Goal: Task Accomplishment & Management: Use online tool/utility

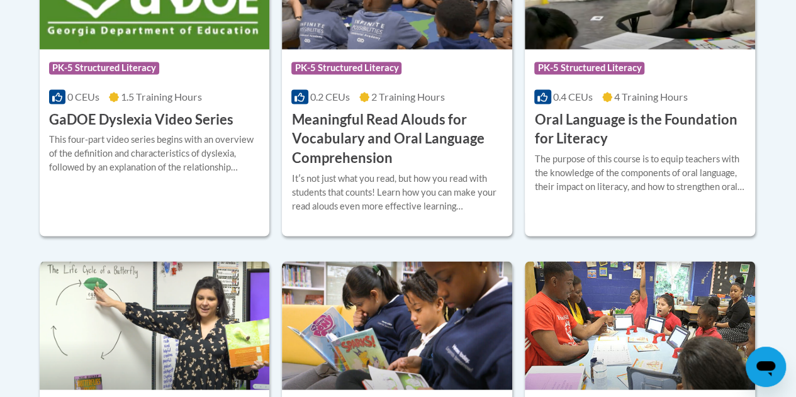
scroll to position [966, 0]
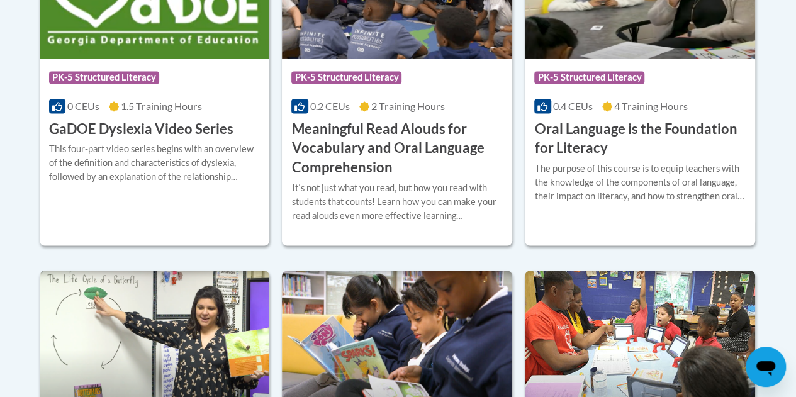
drag, startPoint x: 769, startPoint y: 129, endPoint x: 760, endPoint y: 89, distance: 40.8
click at [760, 89] on body "This site uses cookies to help improve your learning experience. By continuing …" at bounding box center [398, 183] width 796 height 2299
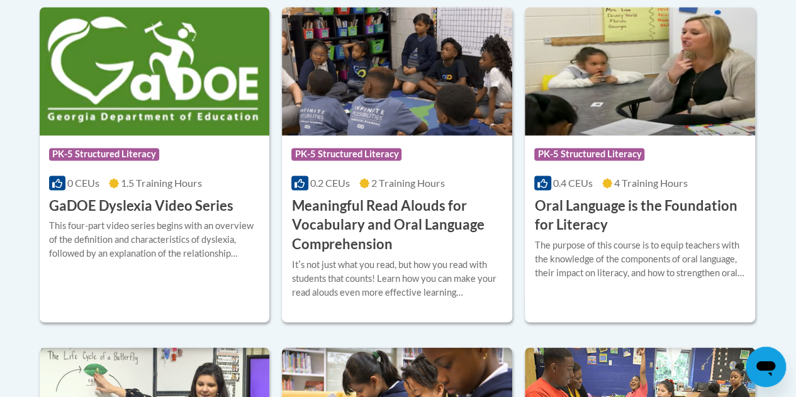
scroll to position [893, 0]
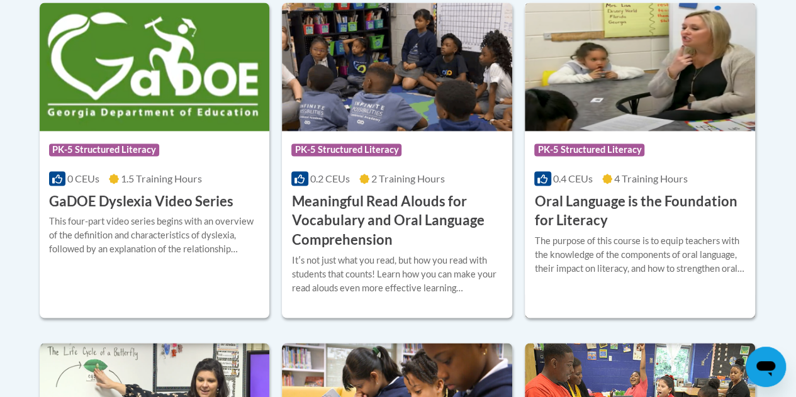
click at [708, 167] on div "Course Category: PK-5 Structured Literacy 0.4 CEUs 4 Training Hours COURSE Oral…" at bounding box center [640, 181] width 230 height 100
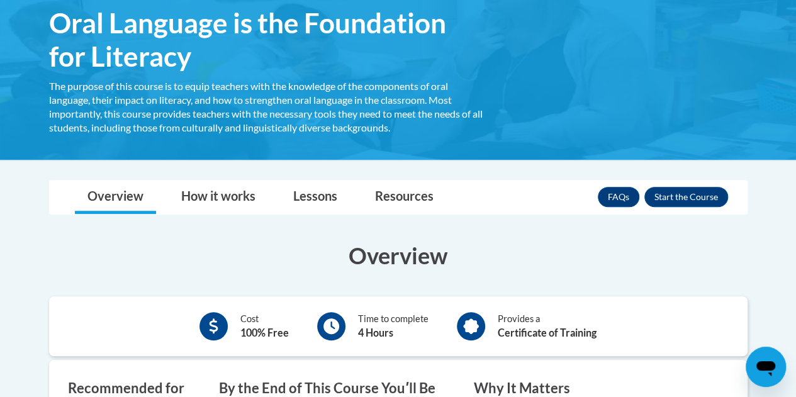
scroll to position [229, 0]
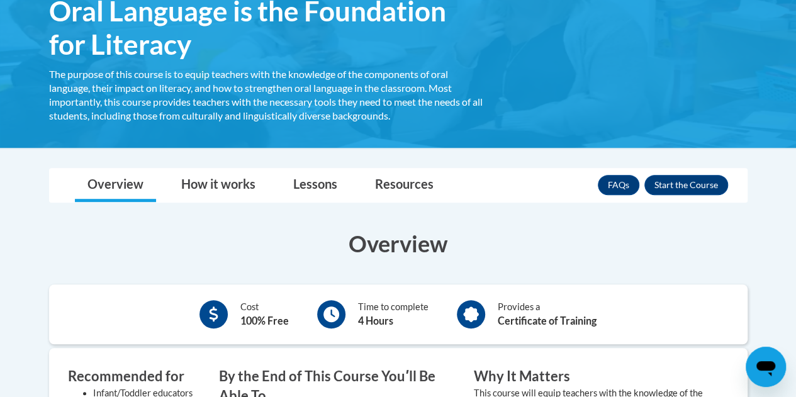
click at [691, 113] on div "<en>My Learning</en><fr>New fr_My Learning</fr><it>New it_My Learning</it><de>N…" at bounding box center [398, 41] width 736 height 175
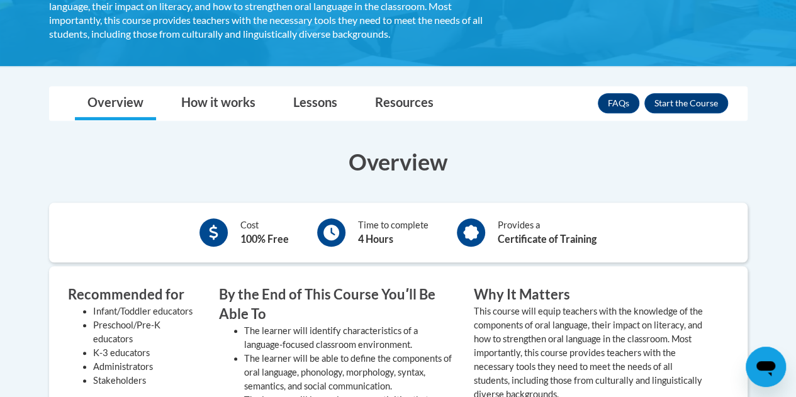
scroll to position [319, 0]
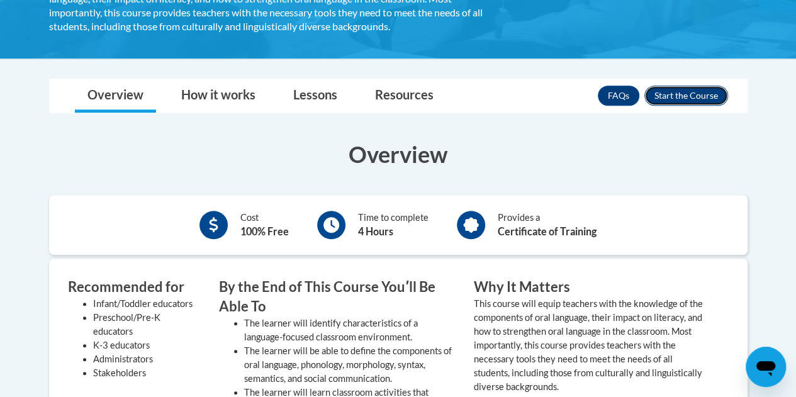
click at [697, 101] on button "Enroll" at bounding box center [687, 96] width 84 height 20
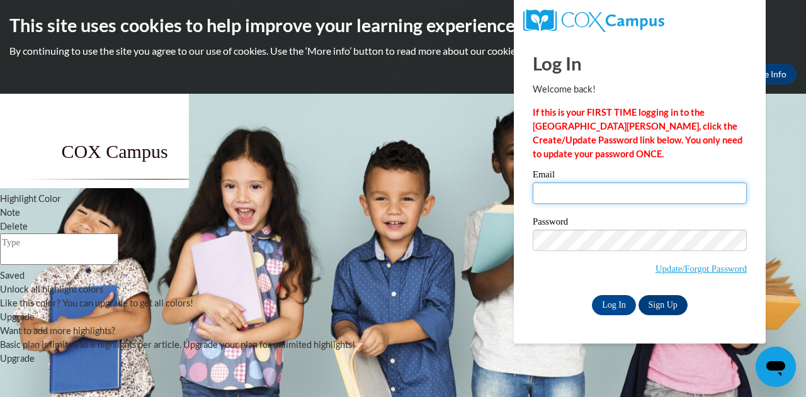
click at [603, 195] on input "Email" at bounding box center [640, 193] width 214 height 21
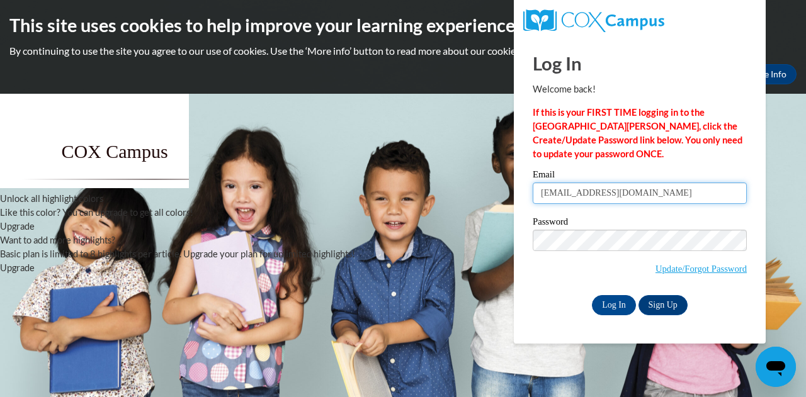
type input "poconnell@horicon.k12.wi.us"
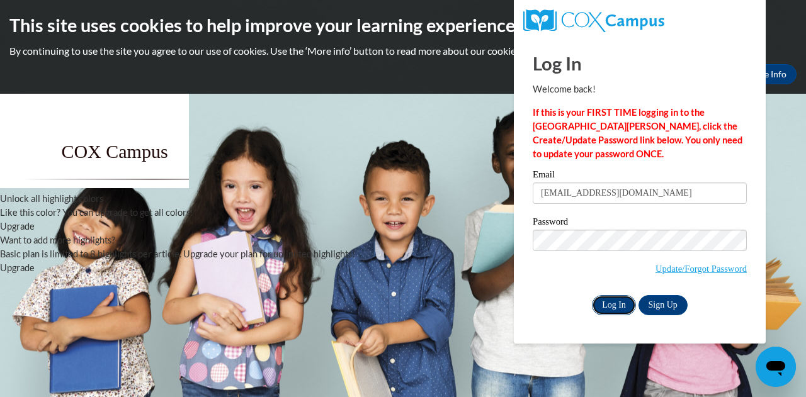
click at [609, 302] on input "Log In" at bounding box center [614, 305] width 44 height 20
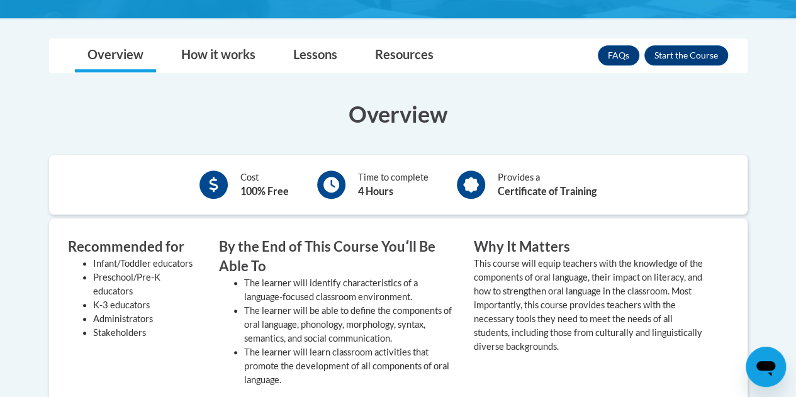
scroll to position [359, 0]
click at [692, 55] on button "Enroll" at bounding box center [687, 55] width 84 height 20
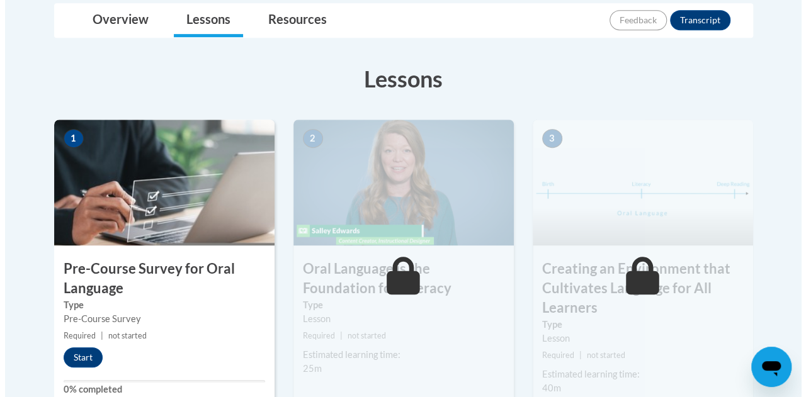
scroll to position [337, 0]
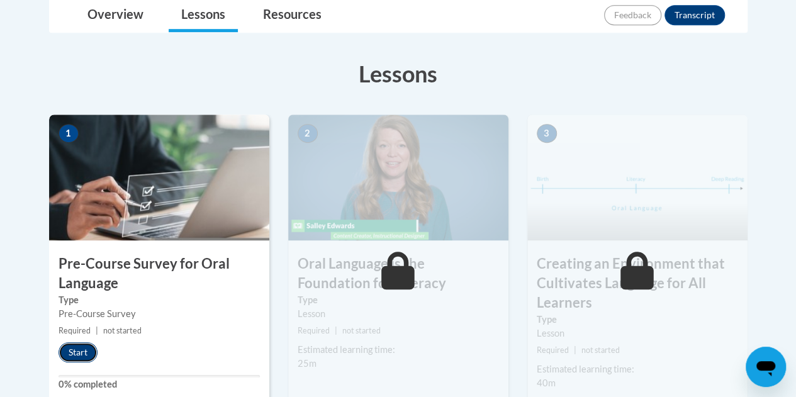
click at [84, 352] on button "Start" at bounding box center [78, 352] width 39 height 20
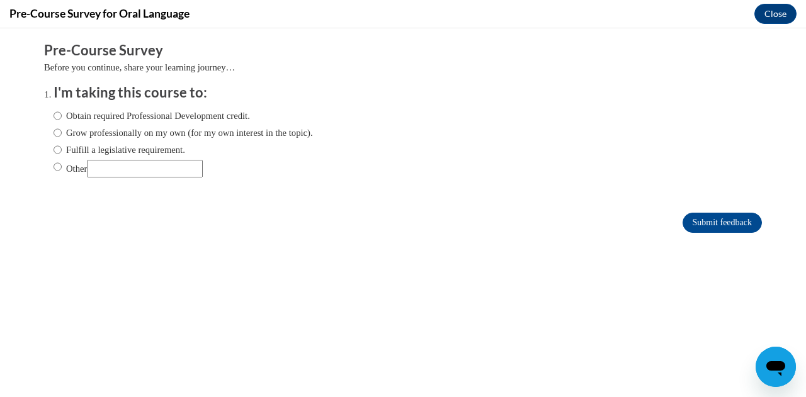
scroll to position [0, 0]
click at [54, 131] on input "Grow professionally on my own (for my own interest in the topic)." at bounding box center [58, 133] width 8 height 14
radio input "true"
click at [687, 222] on input "Submit feedback" at bounding box center [721, 223] width 79 height 20
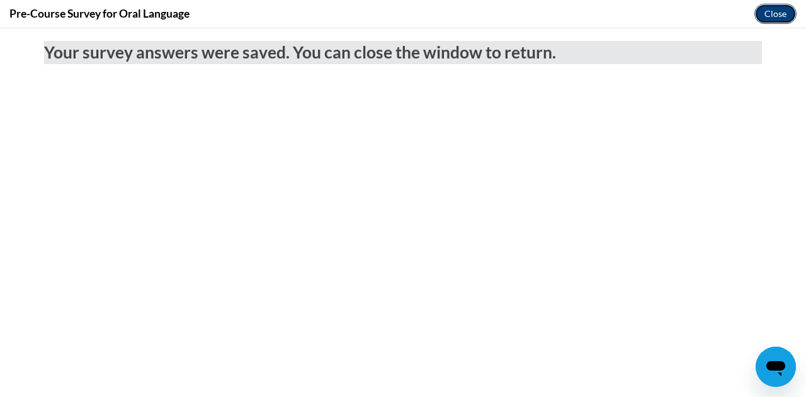
click at [764, 12] on button "Close" at bounding box center [775, 14] width 42 height 20
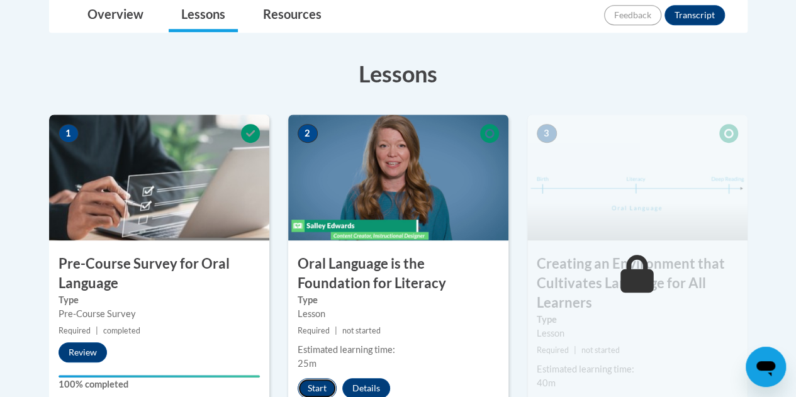
click at [321, 385] on button "Start" at bounding box center [317, 388] width 39 height 20
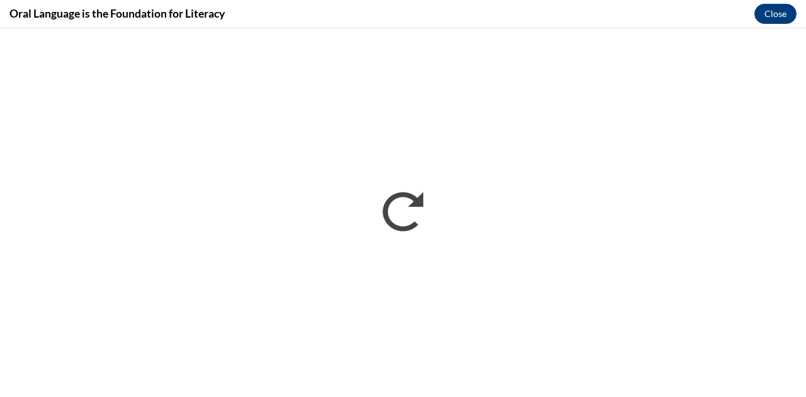
click at [526, 19] on div "Oral Language is the Foundation for Literacy Close" at bounding box center [403, 14] width 806 height 28
click at [684, 18] on div "Oral Language is the Foundation for Literacy Close" at bounding box center [403, 14] width 806 height 28
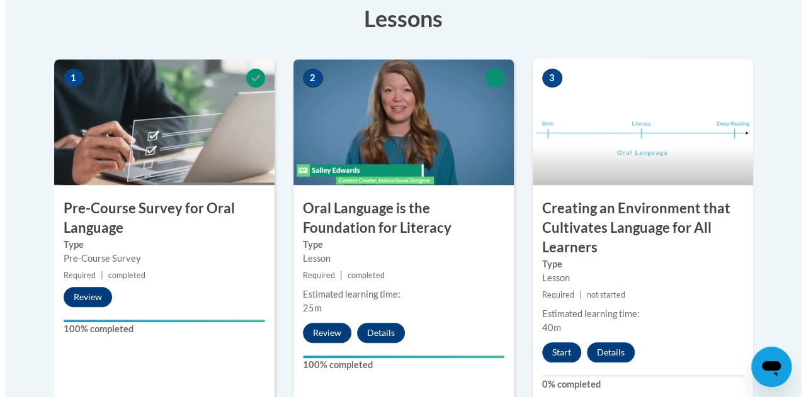
scroll to position [394, 0]
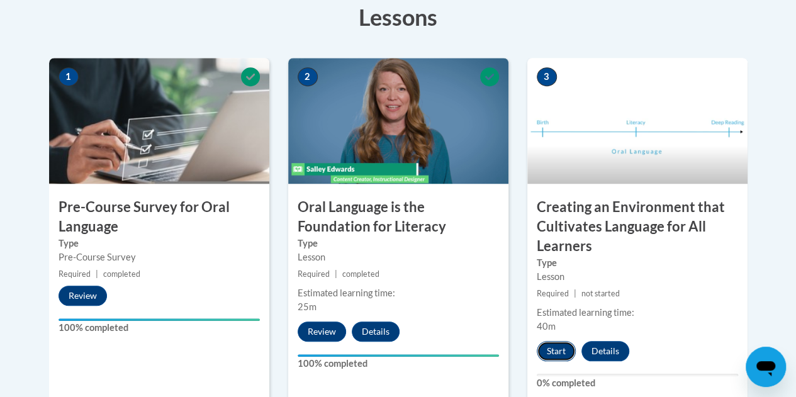
click at [560, 352] on button "Start" at bounding box center [556, 351] width 39 height 20
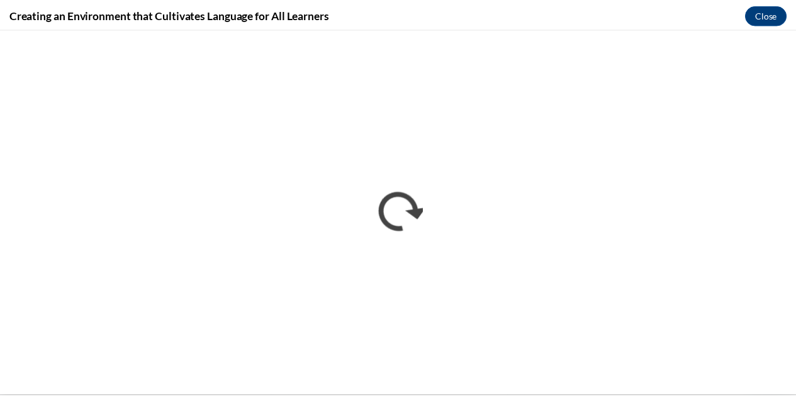
scroll to position [0, 0]
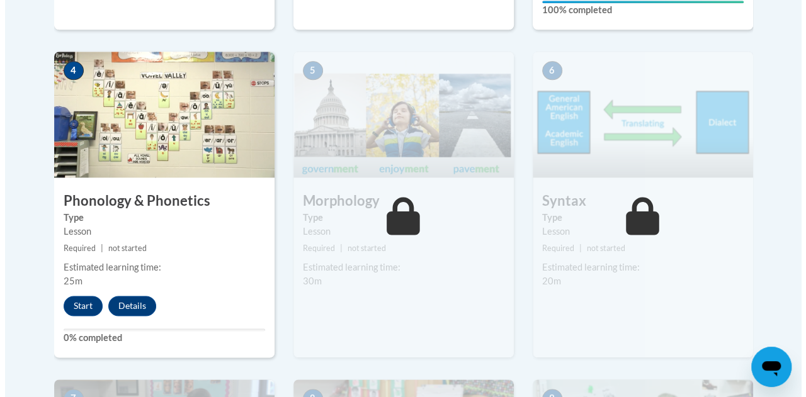
scroll to position [768, 0]
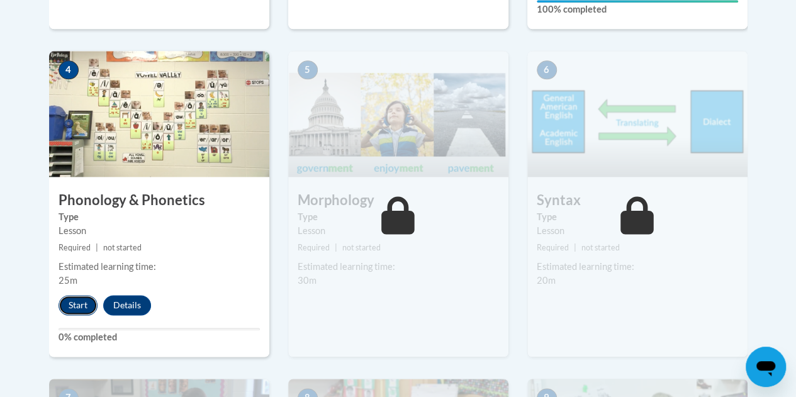
click at [76, 304] on button "Start" at bounding box center [78, 305] width 39 height 20
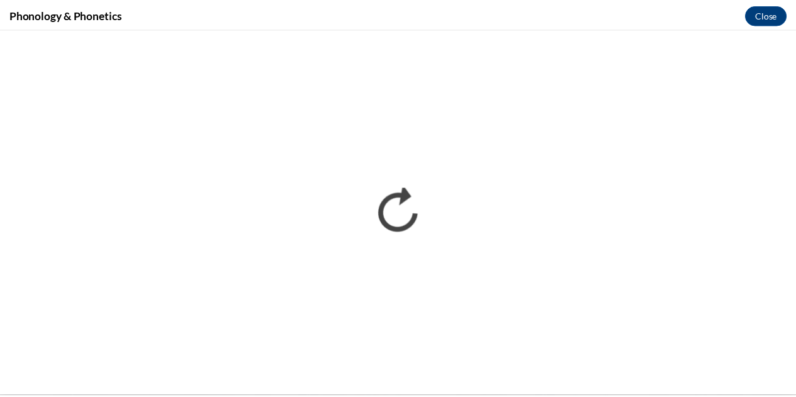
scroll to position [0, 0]
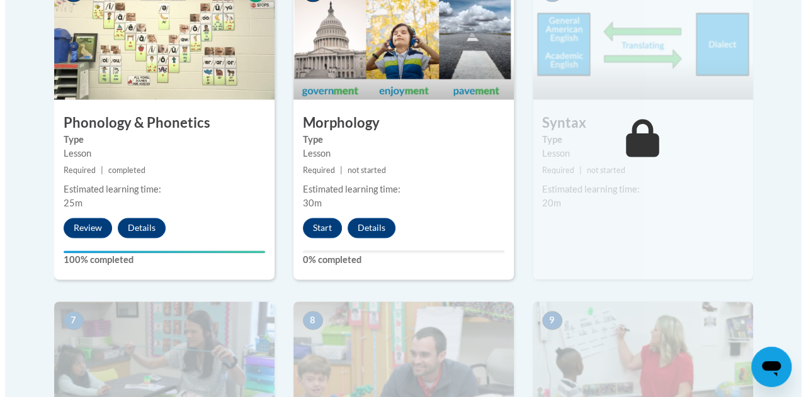
scroll to position [847, 0]
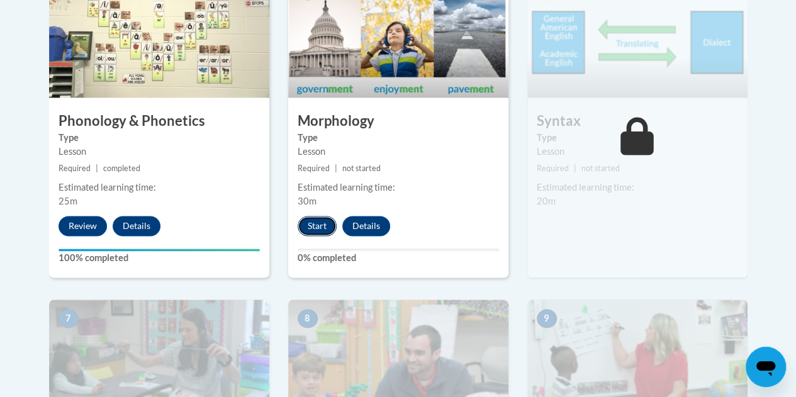
click at [317, 226] on button "Start" at bounding box center [317, 226] width 39 height 20
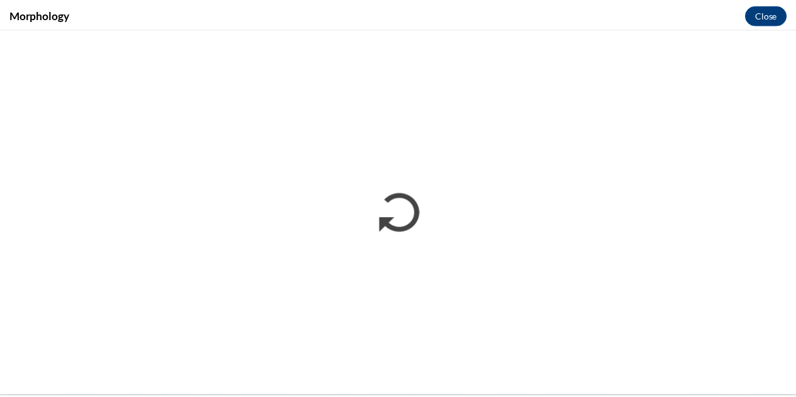
scroll to position [0, 0]
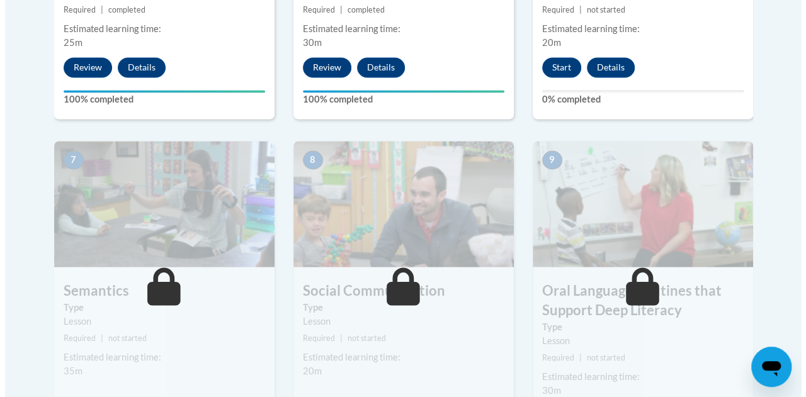
scroll to position [1005, 0]
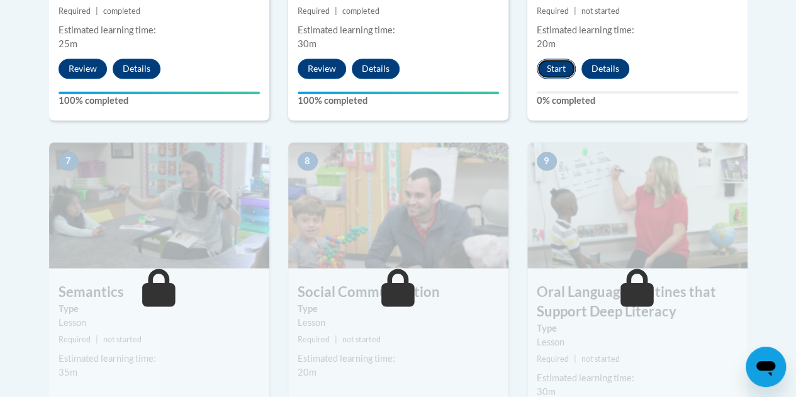
click at [552, 64] on button "Start" at bounding box center [556, 69] width 39 height 20
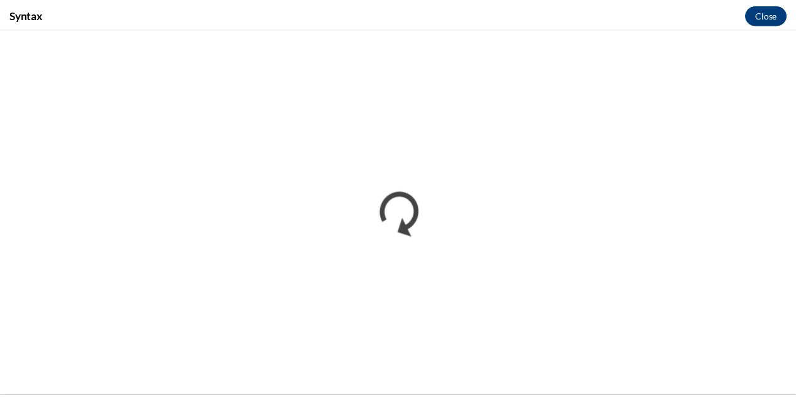
scroll to position [0, 0]
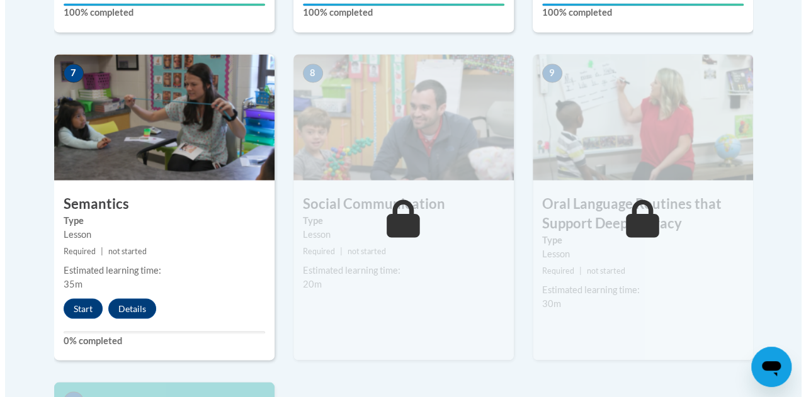
scroll to position [1090, 0]
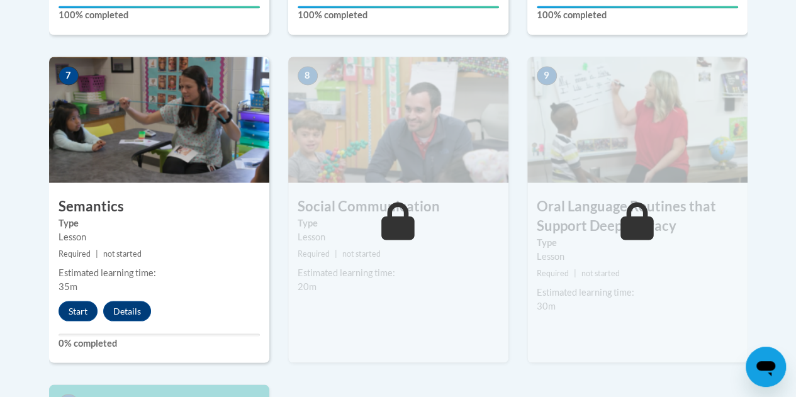
click at [413, 152] on img at bounding box center [398, 120] width 220 height 126
click at [73, 310] on button "Start" at bounding box center [78, 311] width 39 height 20
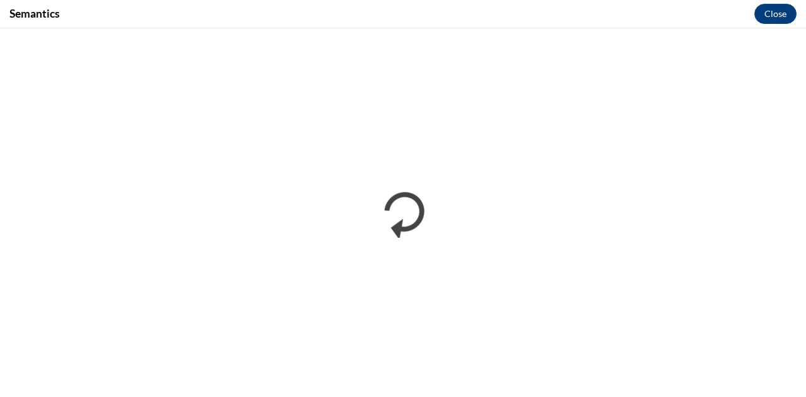
scroll to position [0, 0]
